Goal: Obtain resource: Download file/media

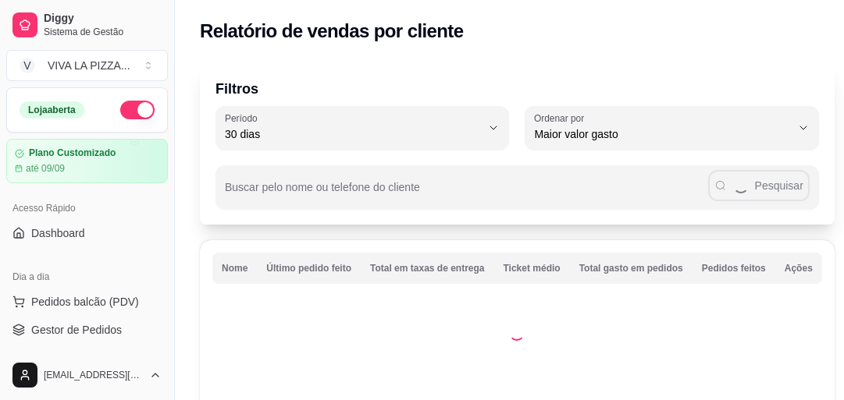
select select "30"
select select "HIGHEST_TOTAL_SPENT_WITH_ORDERS"
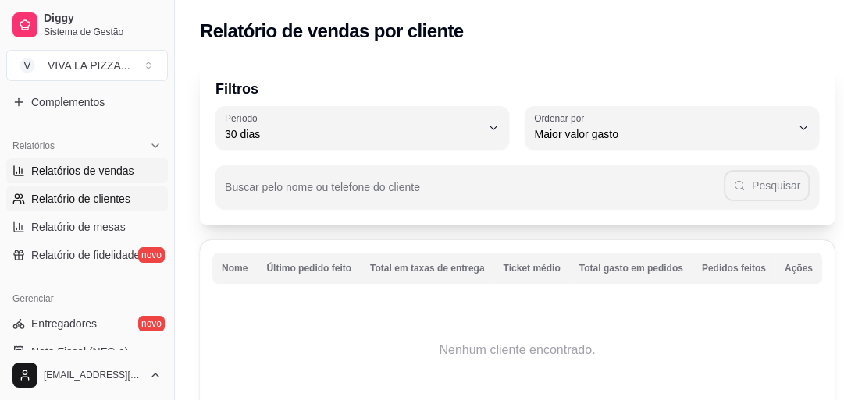
click at [81, 167] on span "Relatórios de vendas" at bounding box center [82, 171] width 103 height 16
select select "ALL"
select select "0"
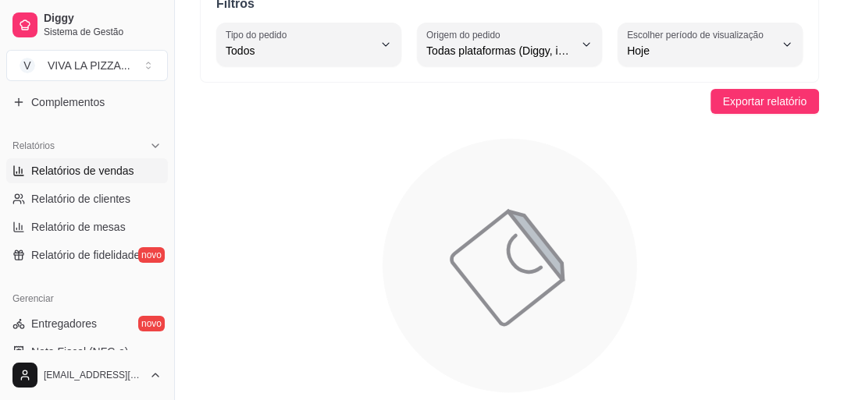
scroll to position [62, 0]
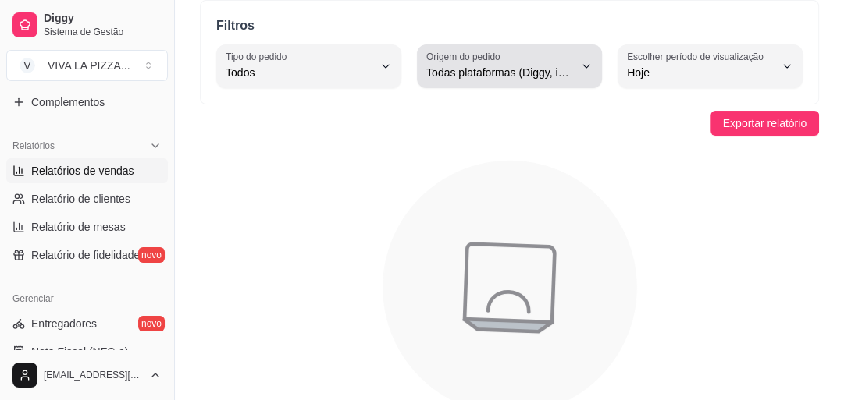
click at [586, 65] on icon "button" at bounding box center [586, 66] width 12 height 12
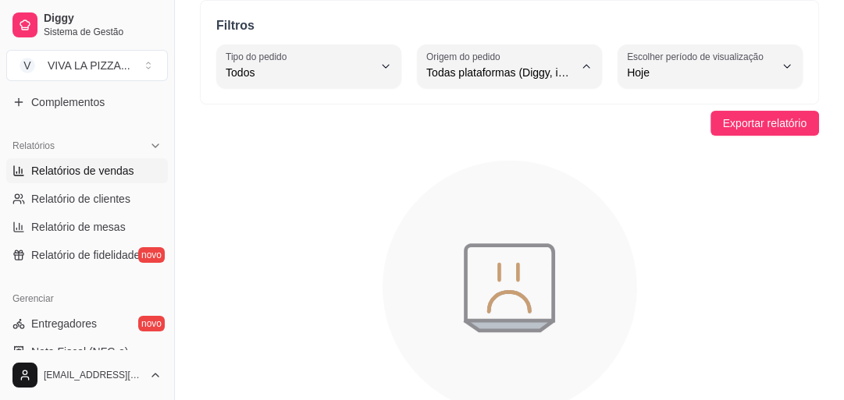
click at [519, 140] on span "Diggy" at bounding box center [501, 134] width 139 height 15
type input "DIGGY"
select select "DIGGY"
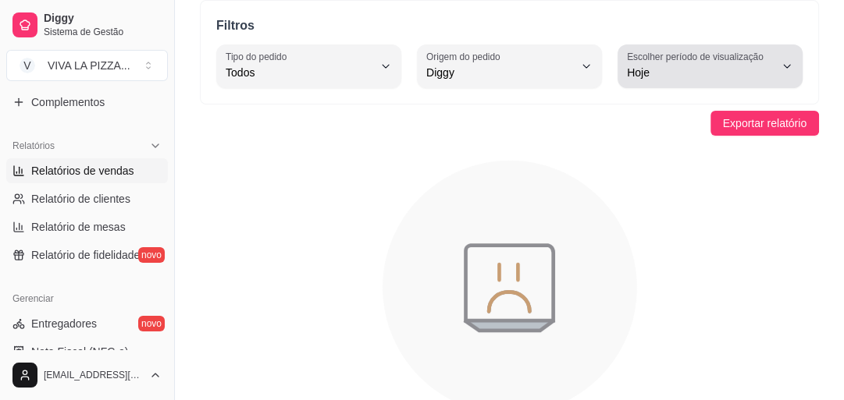
click at [795, 69] on button "Escolher período de visualização Hoje" at bounding box center [709, 66] width 185 height 44
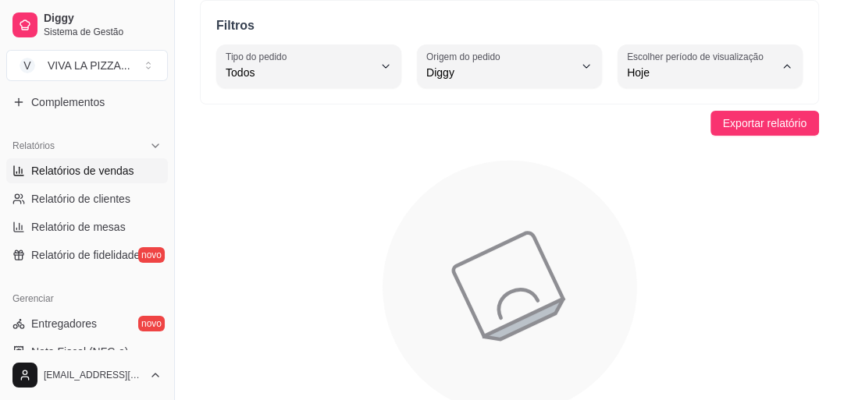
click at [646, 219] on span "30 dias" at bounding box center [702, 211] width 139 height 15
type input "30"
select select "30"
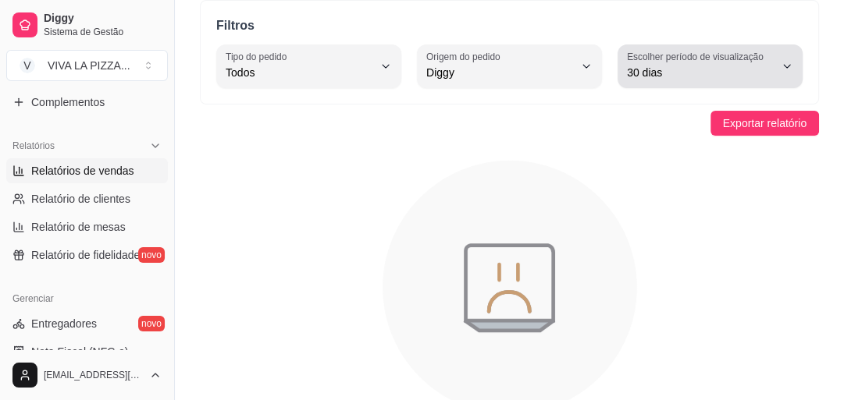
click at [780, 72] on button "Escolher período de visualização 30 dias" at bounding box center [709, 66] width 185 height 44
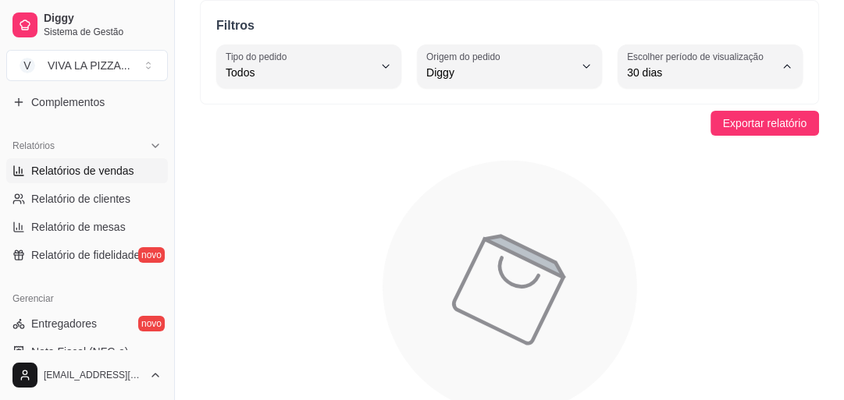
click at [660, 193] on span "15 dias" at bounding box center [702, 185] width 139 height 15
type input "15"
select select "15"
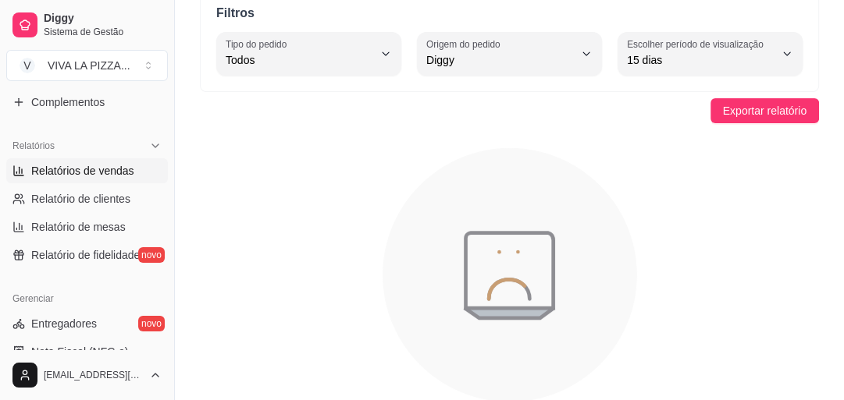
scroll to position [0, 0]
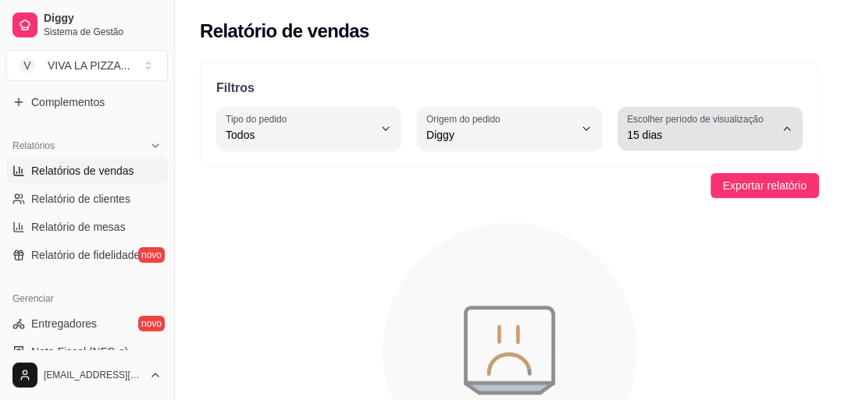
click at [787, 128] on icon "button" at bounding box center [786, 129] width 12 height 12
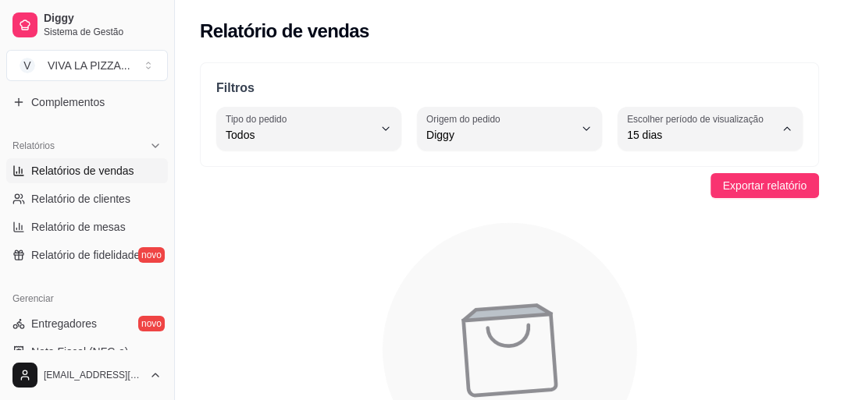
click at [670, 281] on span "30 dias" at bounding box center [702, 273] width 139 height 15
type input "30"
select select "30"
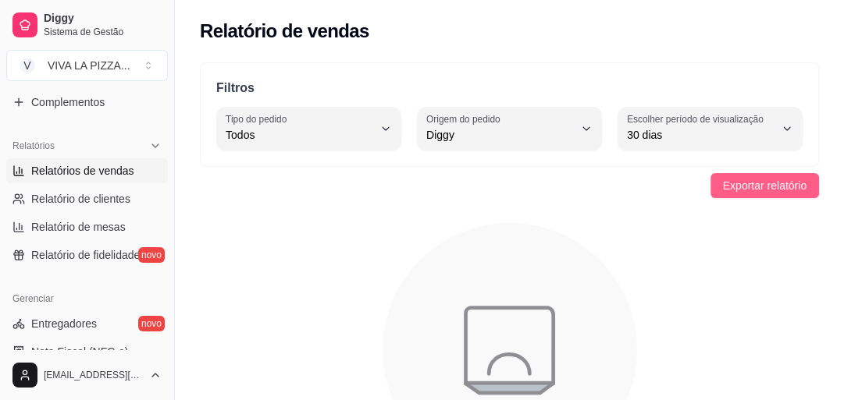
click at [754, 183] on span "Exportar relatório" at bounding box center [764, 185] width 83 height 17
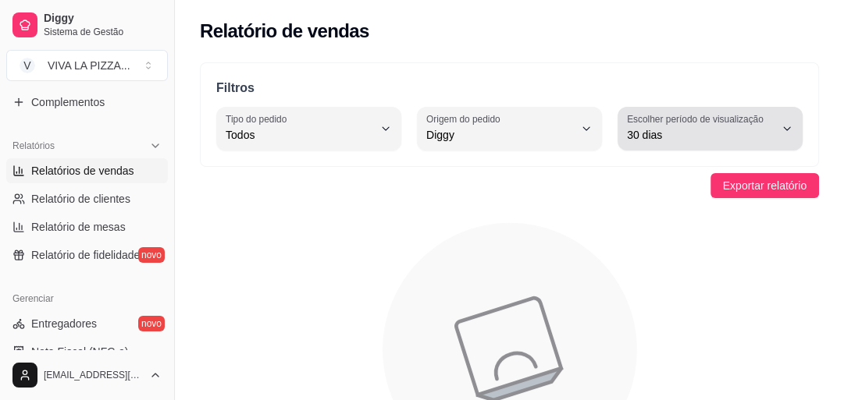
click at [776, 128] on button "Escolher período de visualização 30 dias" at bounding box center [709, 129] width 185 height 44
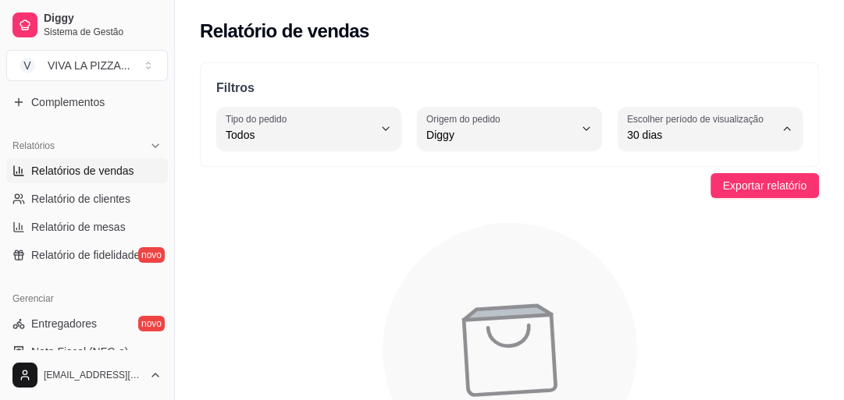
click at [659, 281] on span "30 dias" at bounding box center [702, 273] width 139 height 15
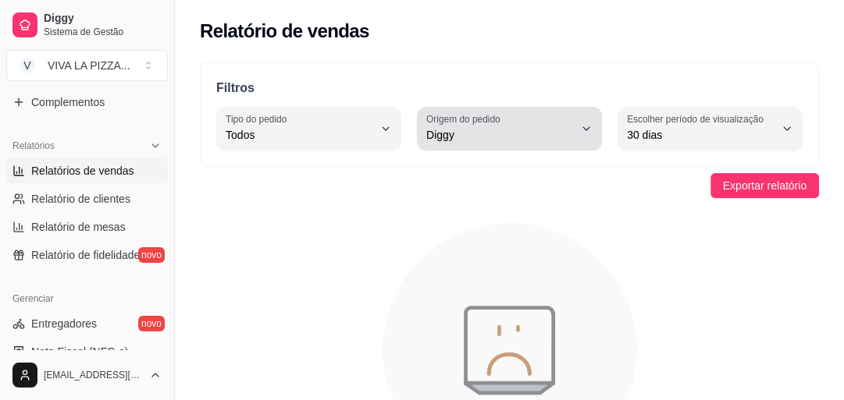
click at [581, 131] on icon "button" at bounding box center [586, 129] width 12 height 12
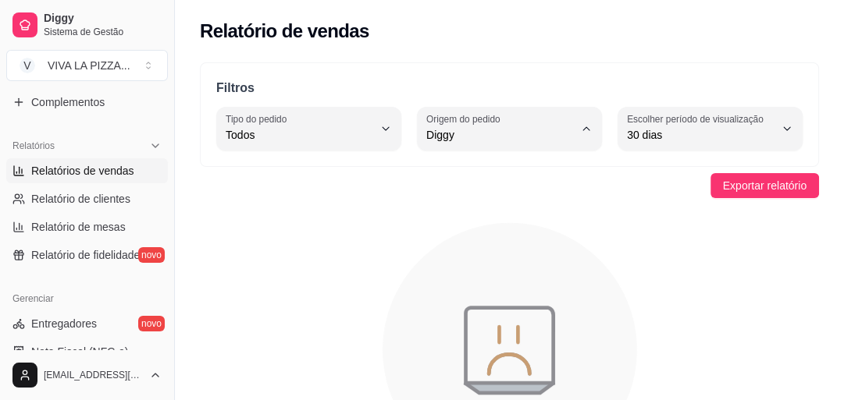
click at [538, 172] on span "Todas plataformas (Diggy, iFood)" at bounding box center [501, 171] width 139 height 15
type input "ALL"
select select "ALL"
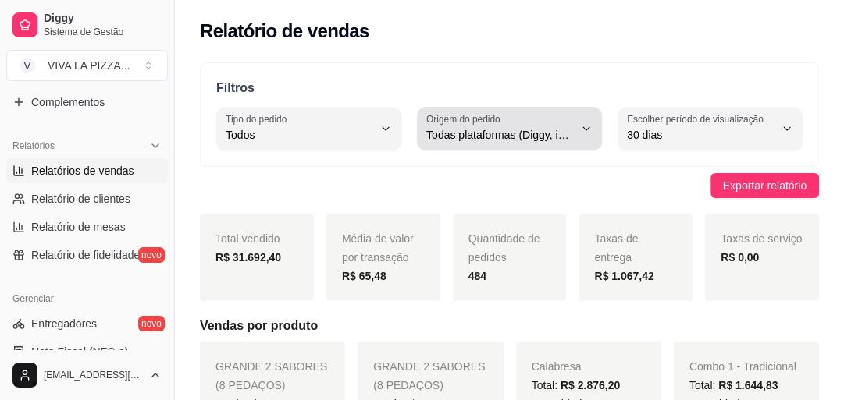
click at [582, 136] on button "Origem do pedido Todas plataformas (Diggy, iFood)" at bounding box center [509, 129] width 185 height 44
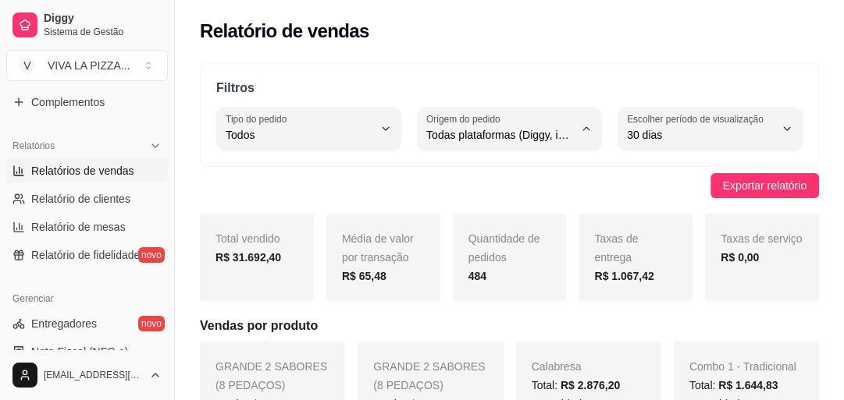
click at [494, 208] on li "Diggy" at bounding box center [508, 197] width 165 height 24
type input "DIGGY"
select select "DIGGY"
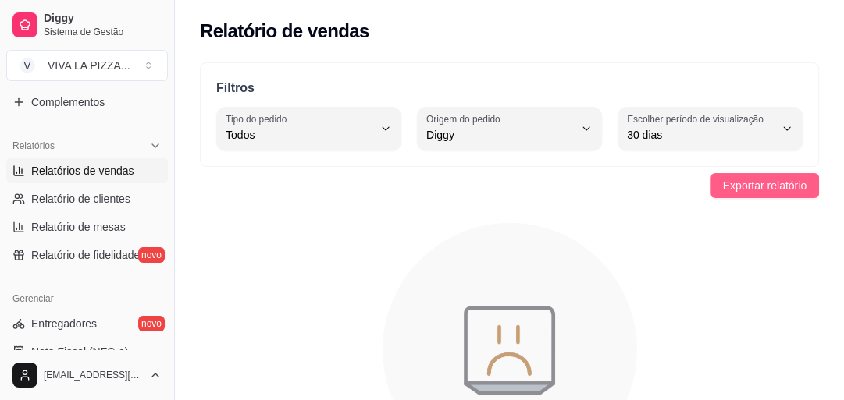
click at [752, 178] on span "Exportar relatório" at bounding box center [764, 185] width 83 height 17
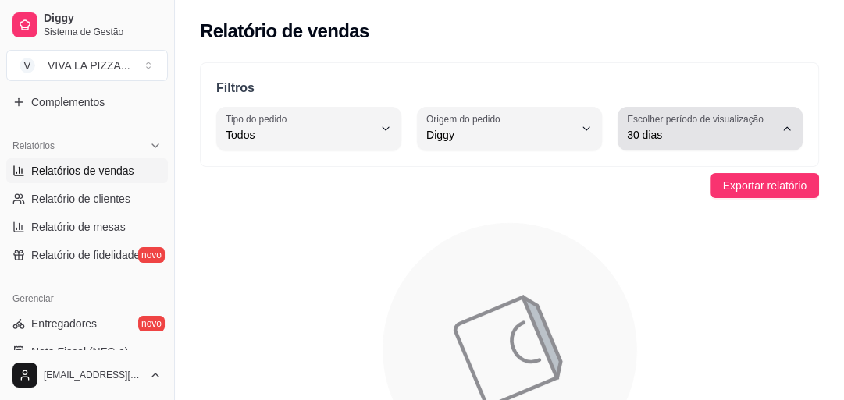
click at [780, 124] on icon "button" at bounding box center [786, 129] width 12 height 12
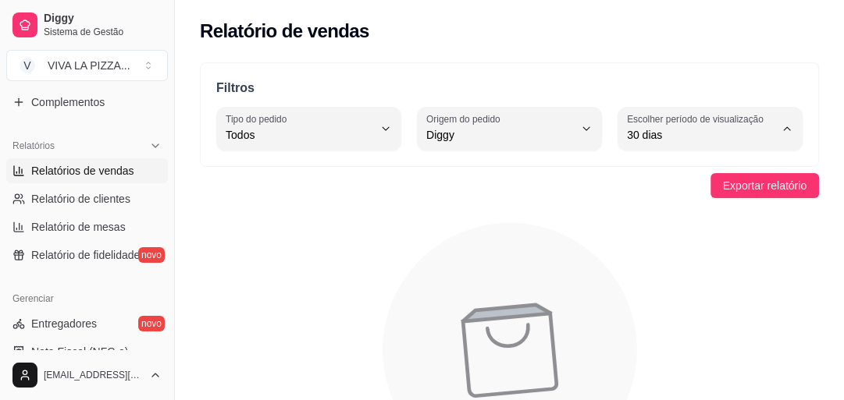
click at [684, 311] on li "45 dias" at bounding box center [709, 299] width 165 height 24
type input "45"
select select "45"
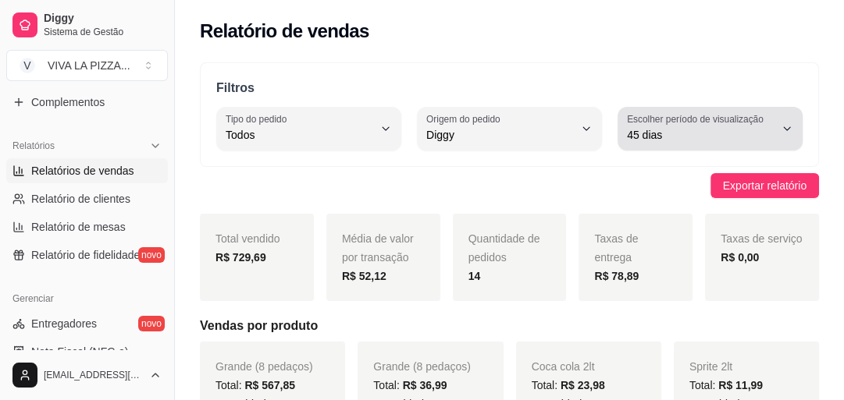
click at [782, 125] on icon "button" at bounding box center [786, 129] width 12 height 12
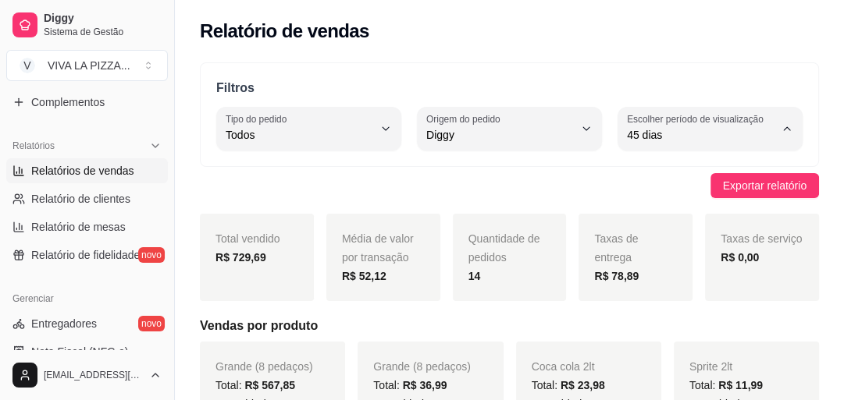
click at [670, 275] on span "30 dias" at bounding box center [702, 273] width 139 height 15
type input "30"
select select "30"
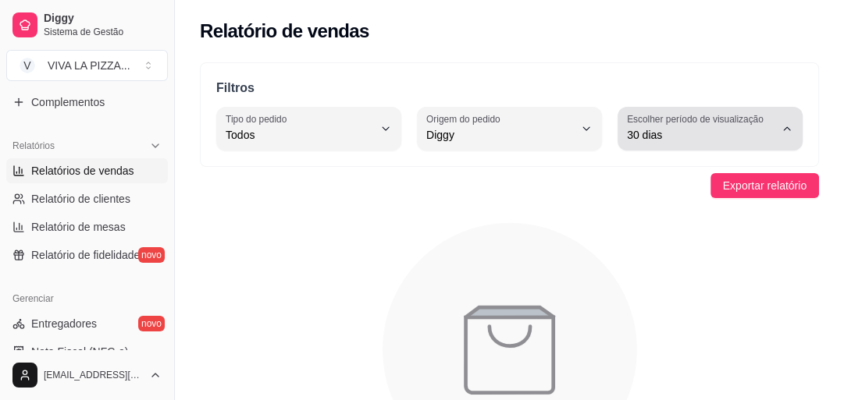
click at [773, 130] on span "30 dias" at bounding box center [700, 135] width 147 height 16
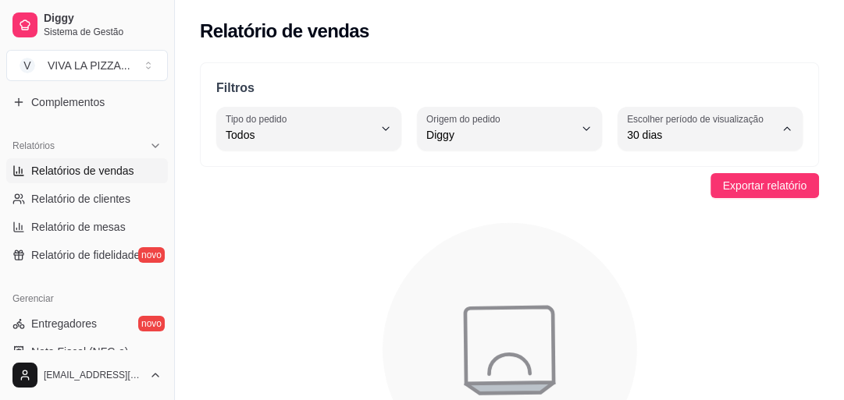
click at [680, 307] on span "45 dias" at bounding box center [702, 299] width 139 height 15
type input "45"
select select "45"
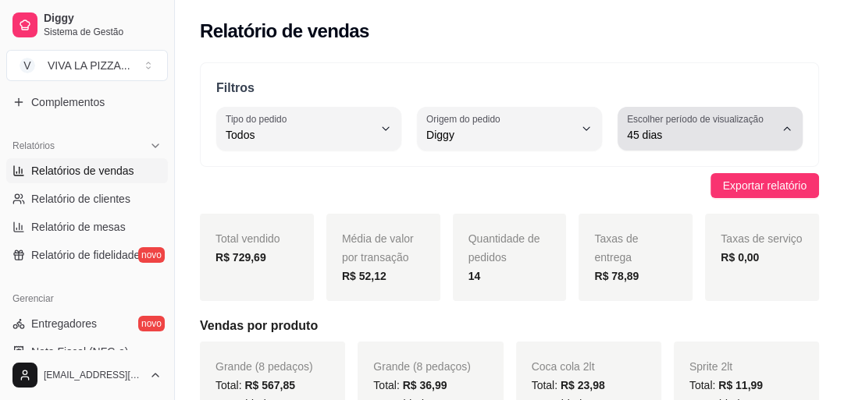
click at [788, 125] on icon "button" at bounding box center [786, 129] width 12 height 12
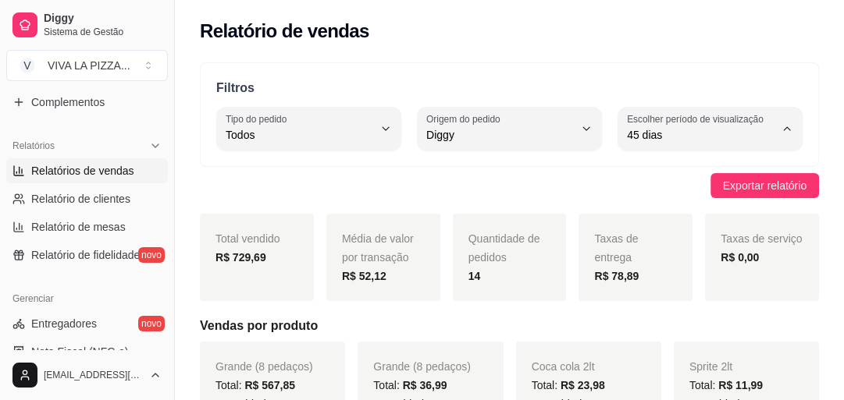
click at [672, 255] on span "15 dias" at bounding box center [702, 247] width 139 height 15
type input "15"
select select "15"
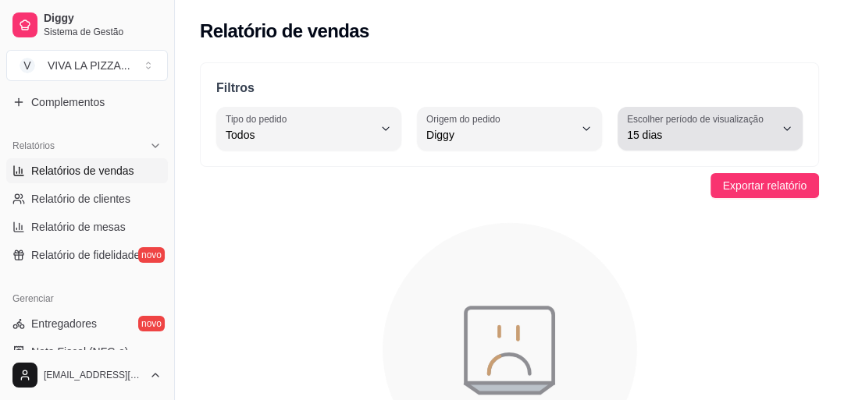
click at [787, 134] on button "Escolher período de visualização 15 dias" at bounding box center [709, 129] width 185 height 44
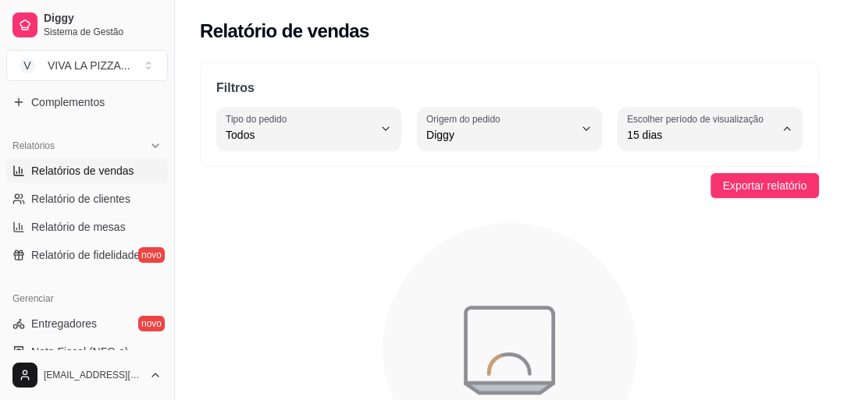
click at [657, 297] on span "45 dias" at bounding box center [702, 299] width 139 height 15
type input "45"
select select "45"
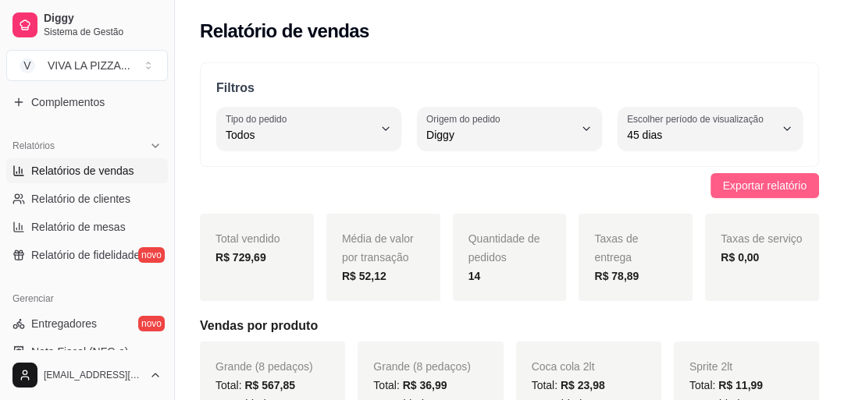
click at [758, 181] on span "Exportar relatório" at bounding box center [764, 185] width 83 height 17
